Goal: Find specific page/section: Find specific page/section

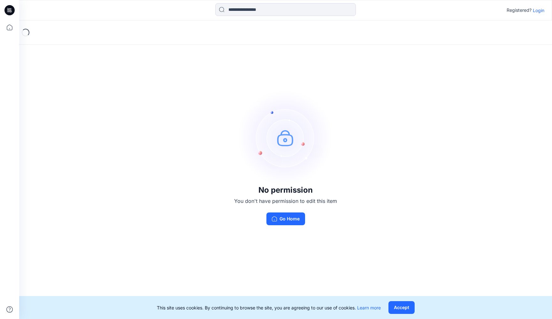
click at [537, 12] on p "Login" at bounding box center [538, 10] width 11 height 7
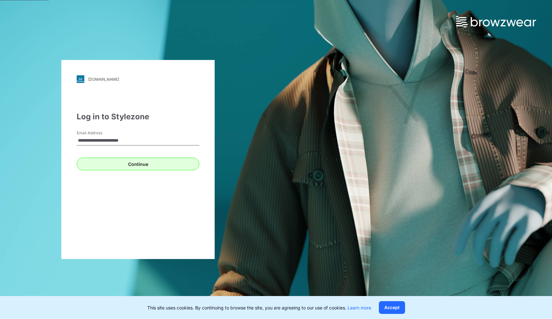
type input "**********"
click at [104, 162] on button "Continue" at bounding box center [138, 164] width 123 height 13
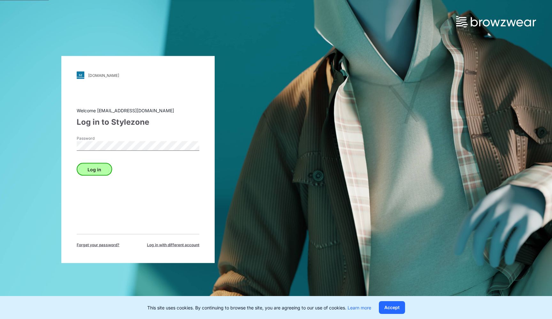
click at [101, 167] on button "Log in" at bounding box center [94, 169] width 35 height 13
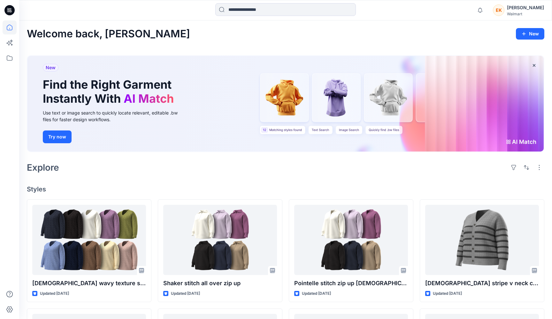
click at [528, 12] on div "Walmart" at bounding box center [525, 13] width 37 height 5
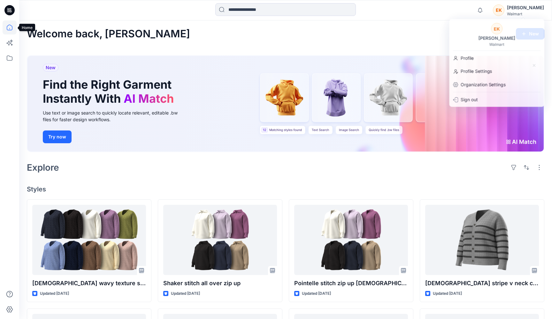
click at [6, 26] on icon at bounding box center [10, 27] width 14 height 14
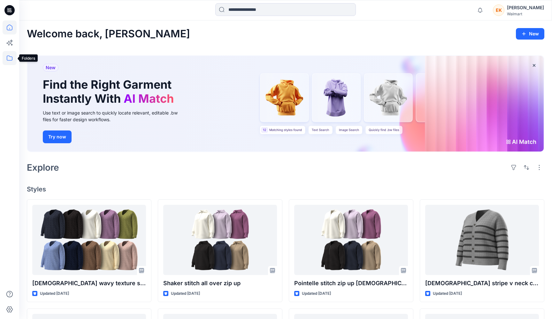
click at [10, 57] on icon at bounding box center [10, 58] width 6 height 5
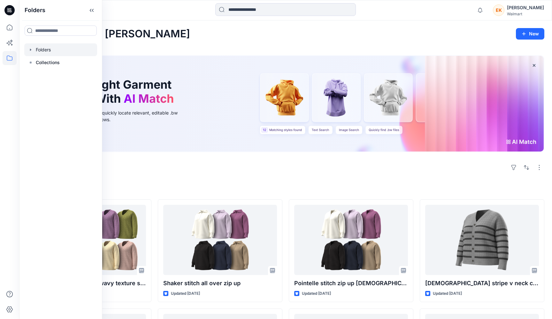
click at [31, 50] on icon "button" at bounding box center [30, 50] width 1 height 2
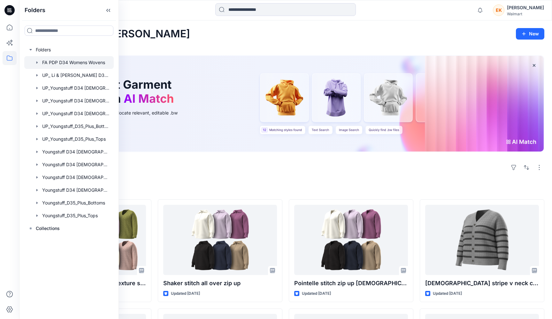
click at [48, 61] on div at bounding box center [68, 62] width 89 height 13
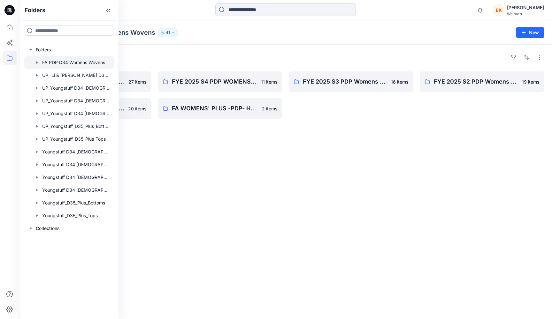
click at [341, 182] on div "Folders FYE 2027 S1 PDP Women's Woven 27 items FYE 2025 S1 PDP Women's Wovens 2…" at bounding box center [285, 182] width 533 height 275
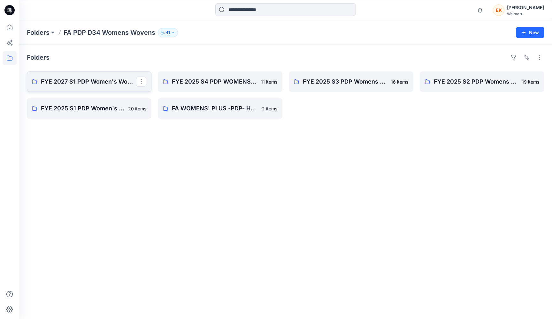
click at [87, 80] on p "FYE 2027 S1 PDP Women's Woven" at bounding box center [88, 81] width 95 height 9
